Goal: Information Seeking & Learning: Understand process/instructions

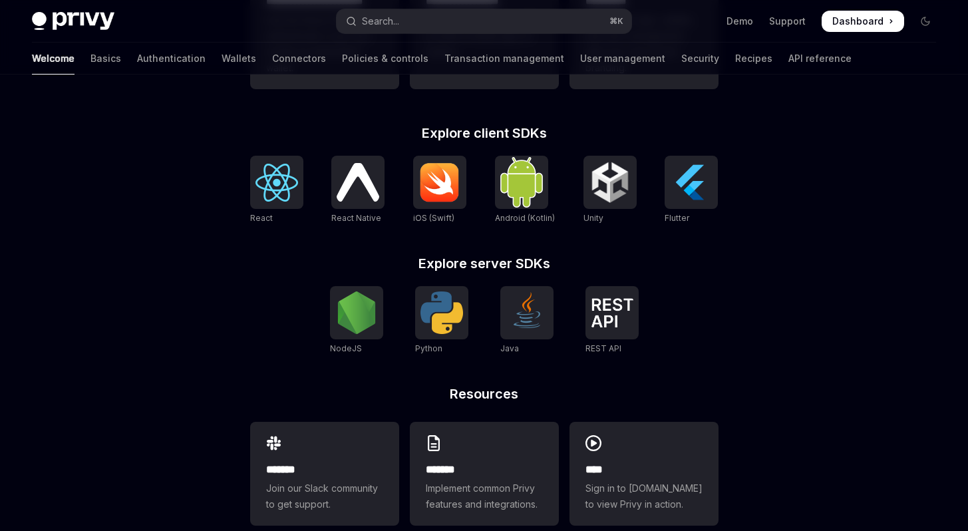
scroll to position [527, 0]
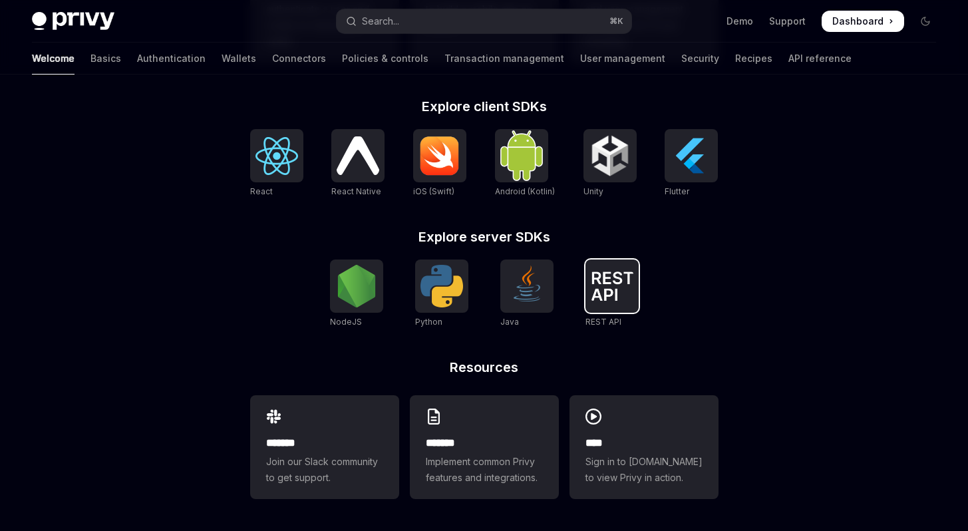
click at [613, 291] on img at bounding box center [612, 286] width 43 height 29
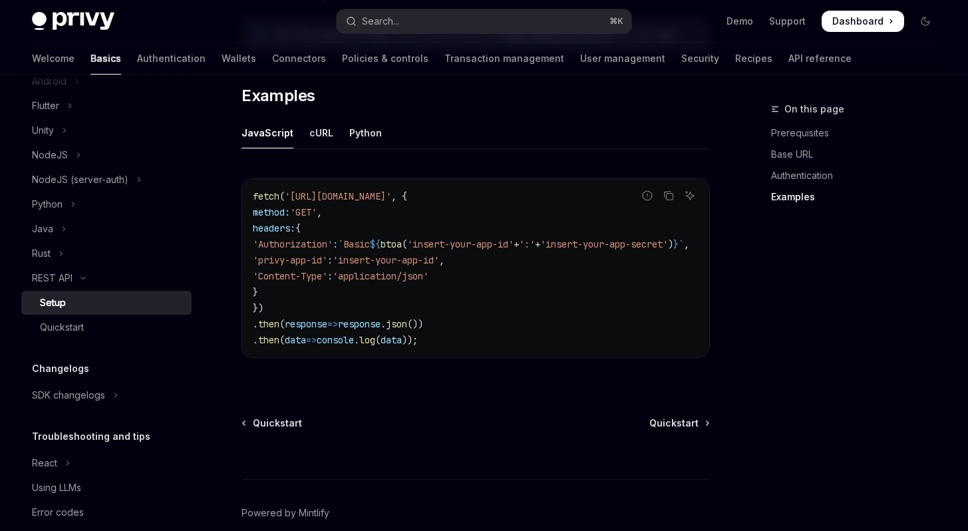
scroll to position [682, 0]
click at [314, 138] on div "cURL" at bounding box center [322, 135] width 24 height 31
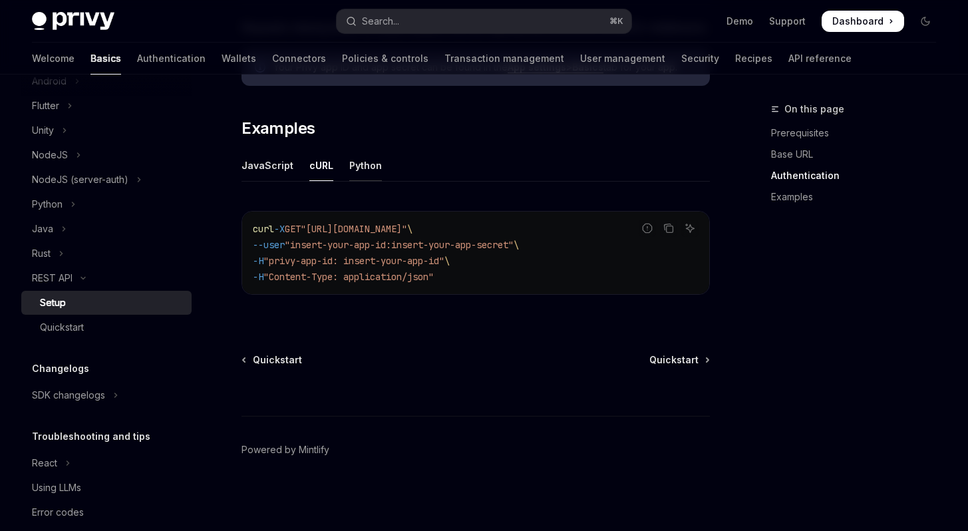
click at [363, 165] on div "Python" at bounding box center [365, 165] width 33 height 31
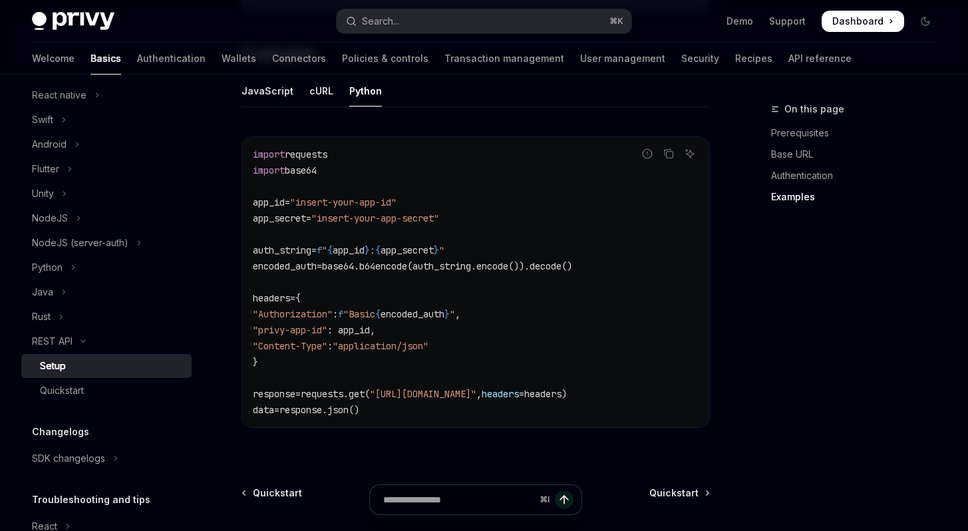
scroll to position [216, 0]
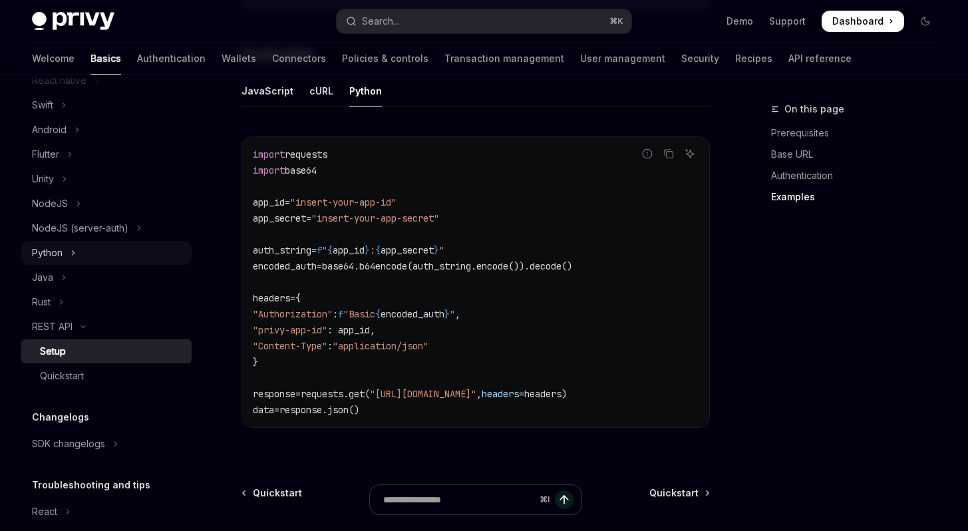
click at [57, 254] on div "Python" at bounding box center [47, 253] width 31 height 16
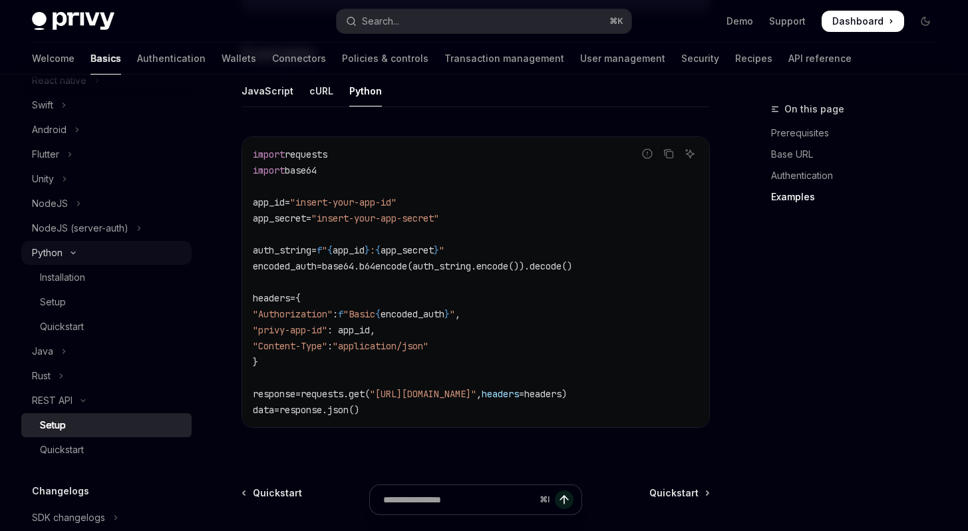
scroll to position [7, 0]
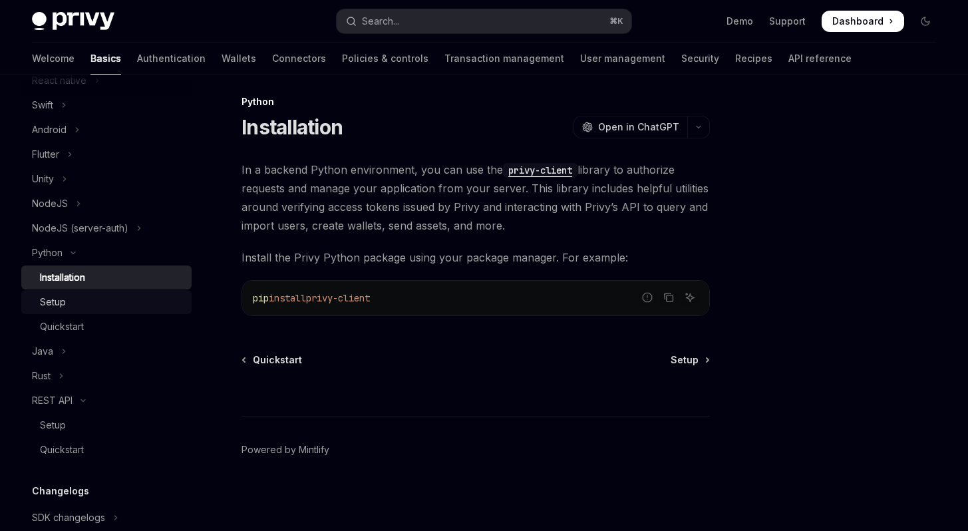
click at [66, 301] on div "Setup" at bounding box center [112, 302] width 144 height 16
type textarea "*"
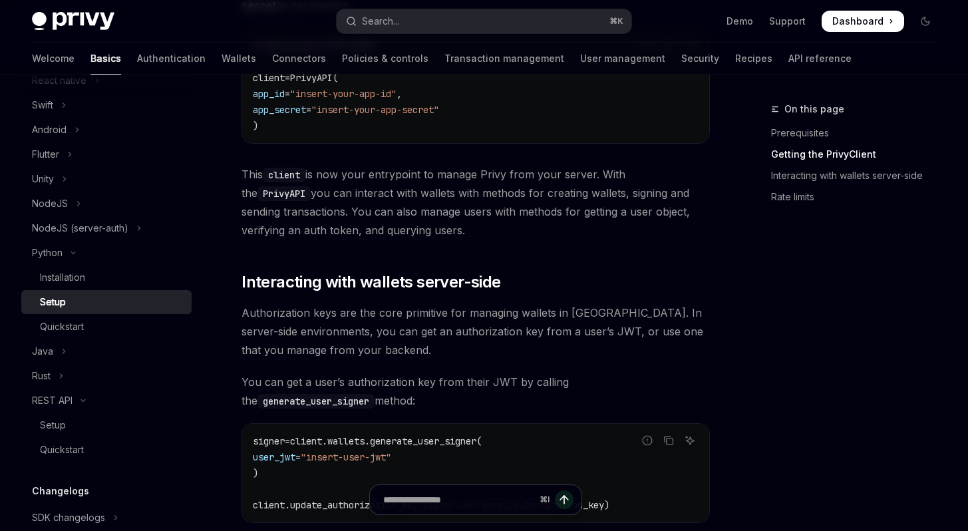
scroll to position [355, 0]
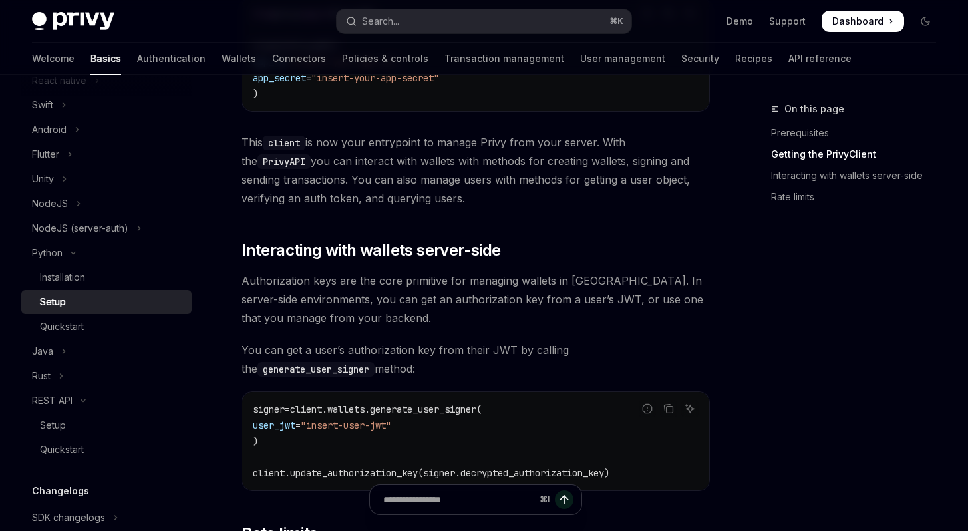
click at [766, 302] on div "On this page Prerequisites Getting the PrivyClient Interacting with wallets ser…" at bounding box center [846, 316] width 202 height 430
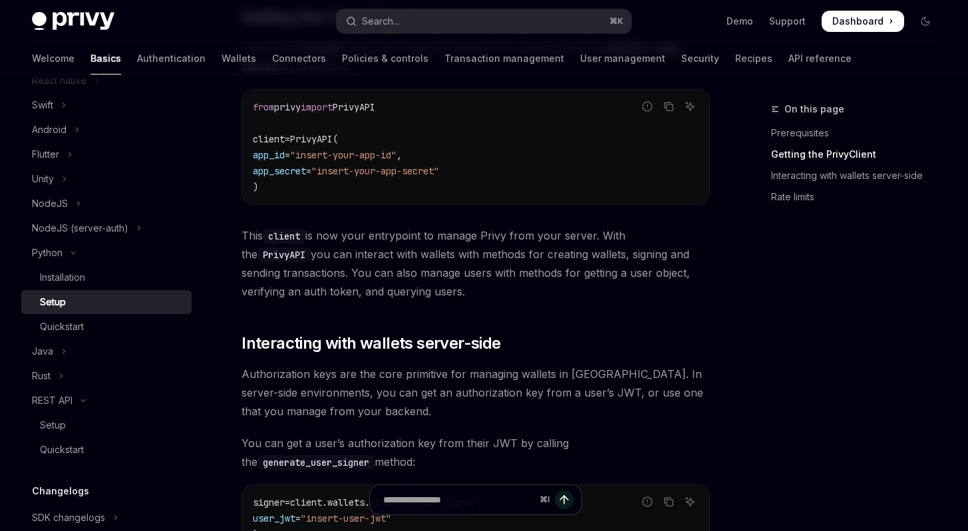
scroll to position [230, 0]
